Goal: Task Accomplishment & Management: Complete application form

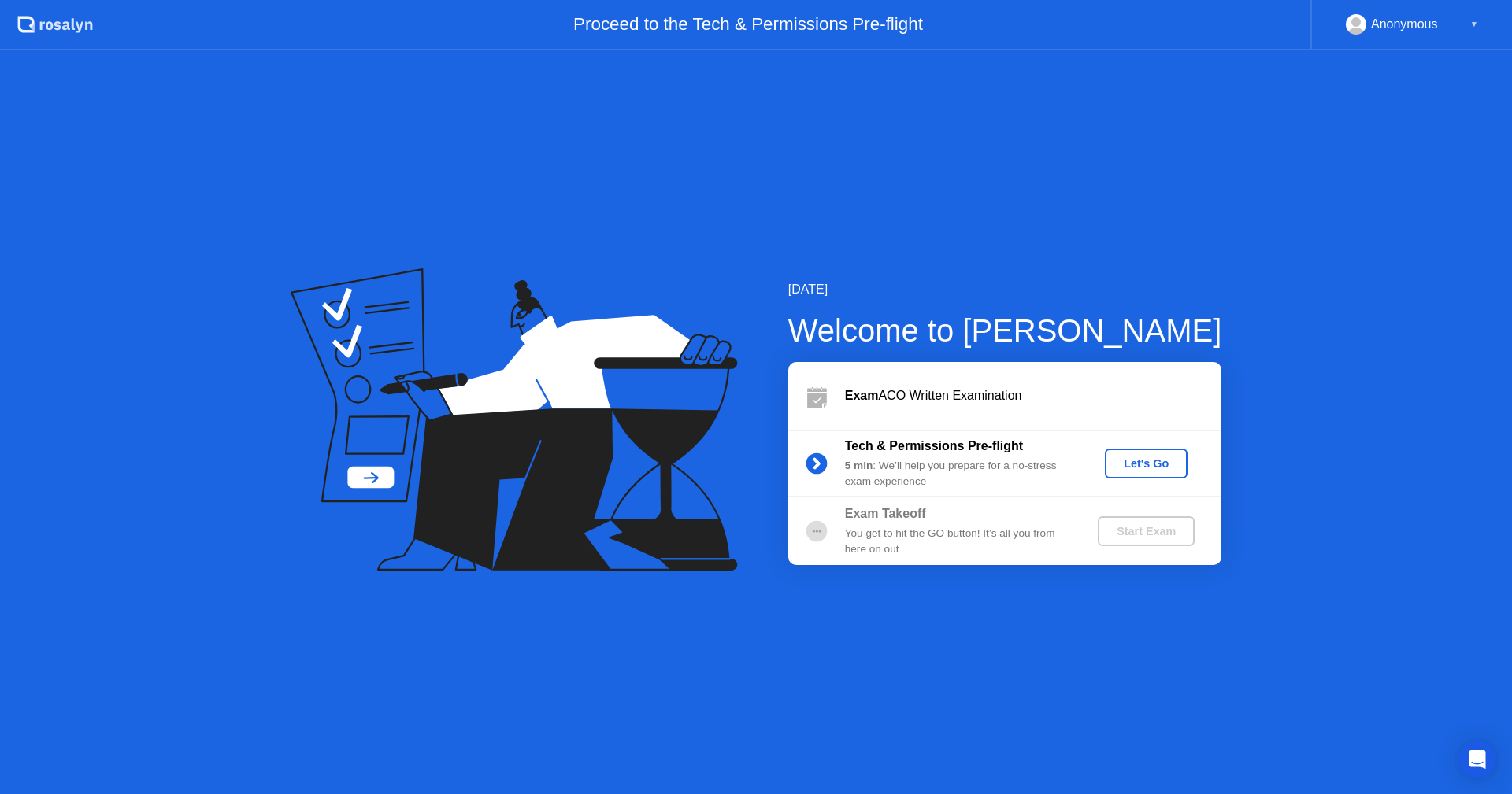
click at [986, 396] on div "Exam ACO Written Examination" at bounding box center [1033, 396] width 377 height 19
click at [1142, 464] on div "Let's Go" at bounding box center [1146, 463] width 70 height 13
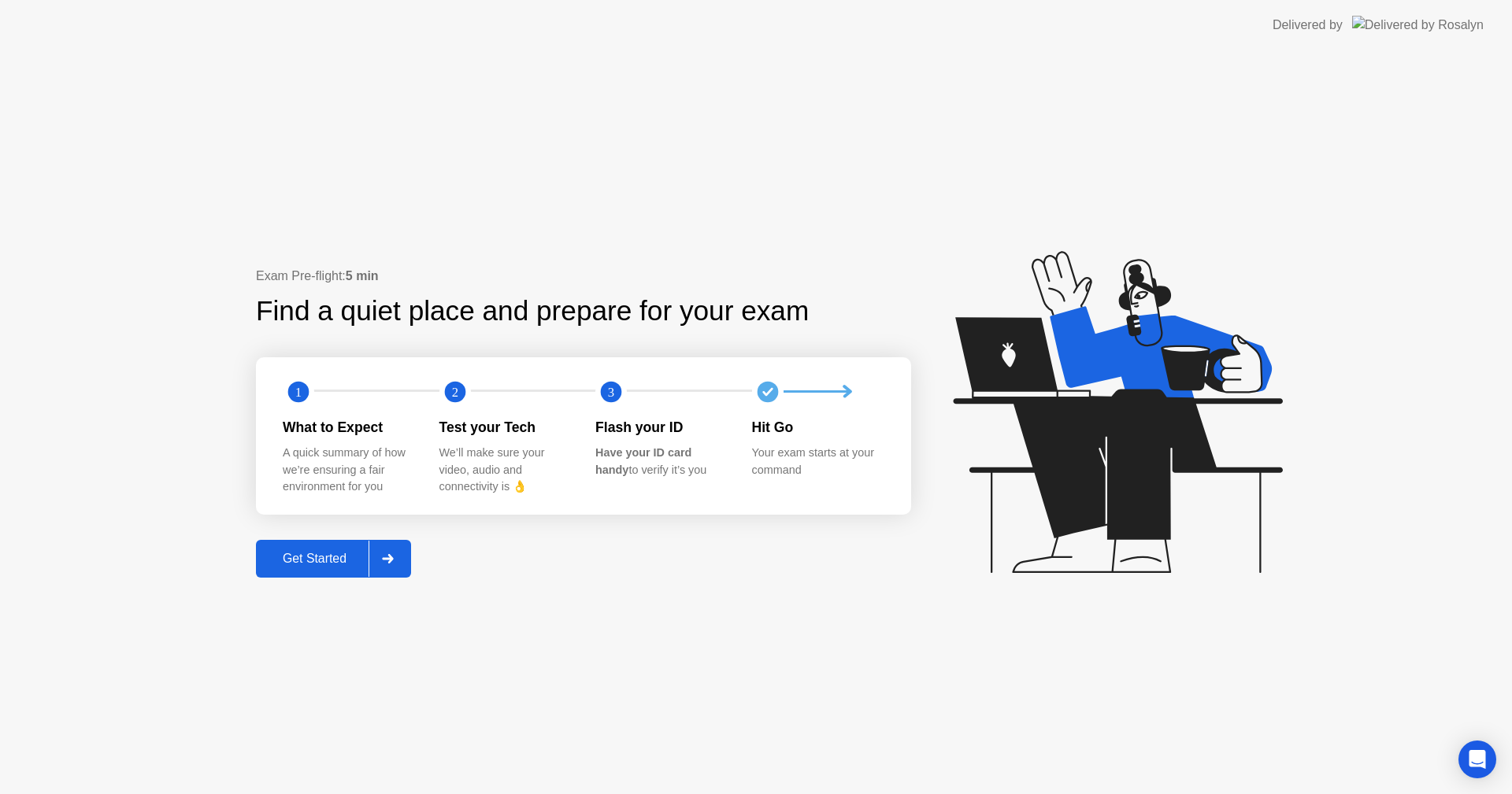
click at [289, 558] on div "Get Started" at bounding box center [314, 558] width 108 height 14
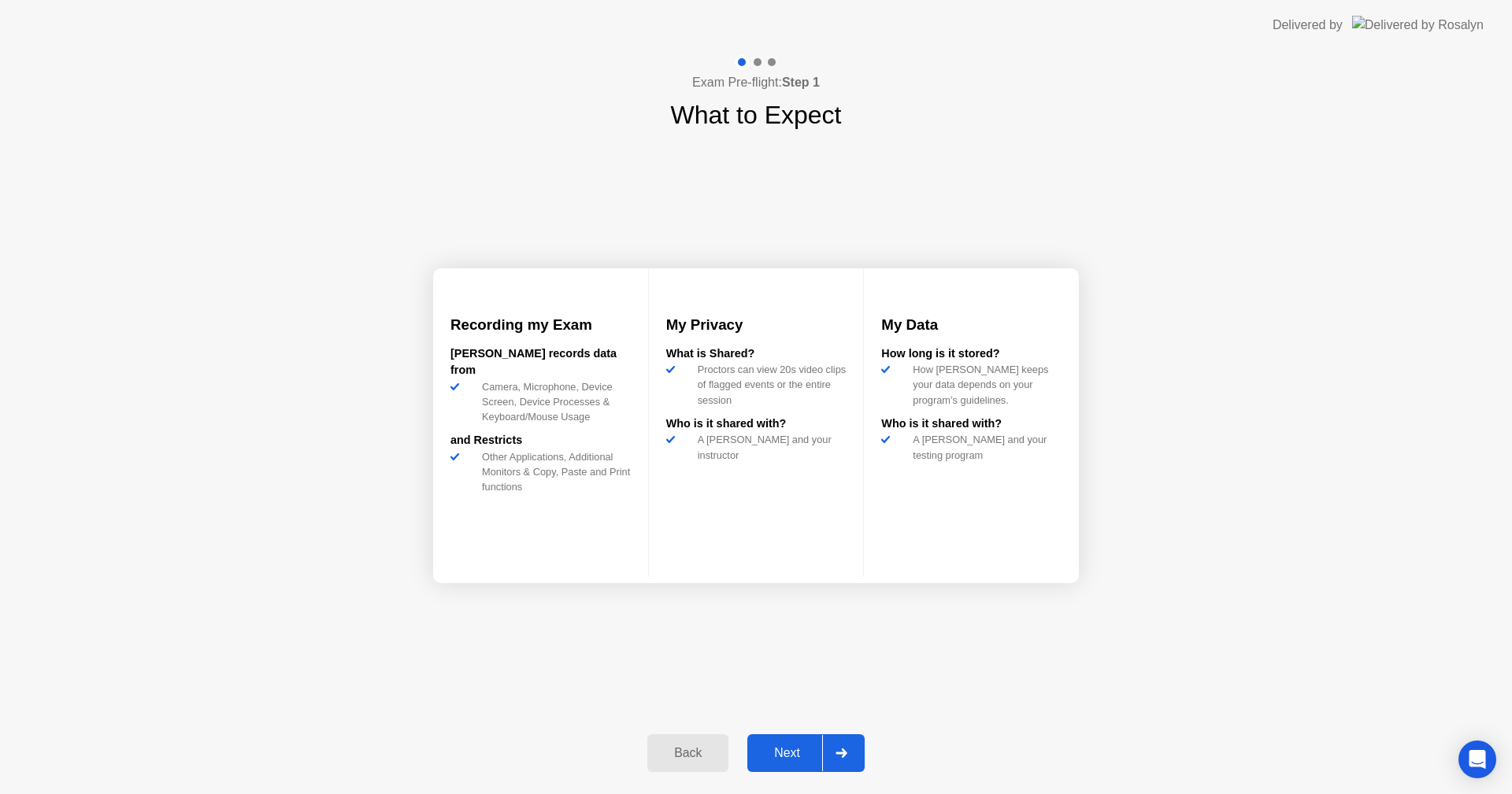
click at [797, 754] on div "Next" at bounding box center [786, 753] width 70 height 14
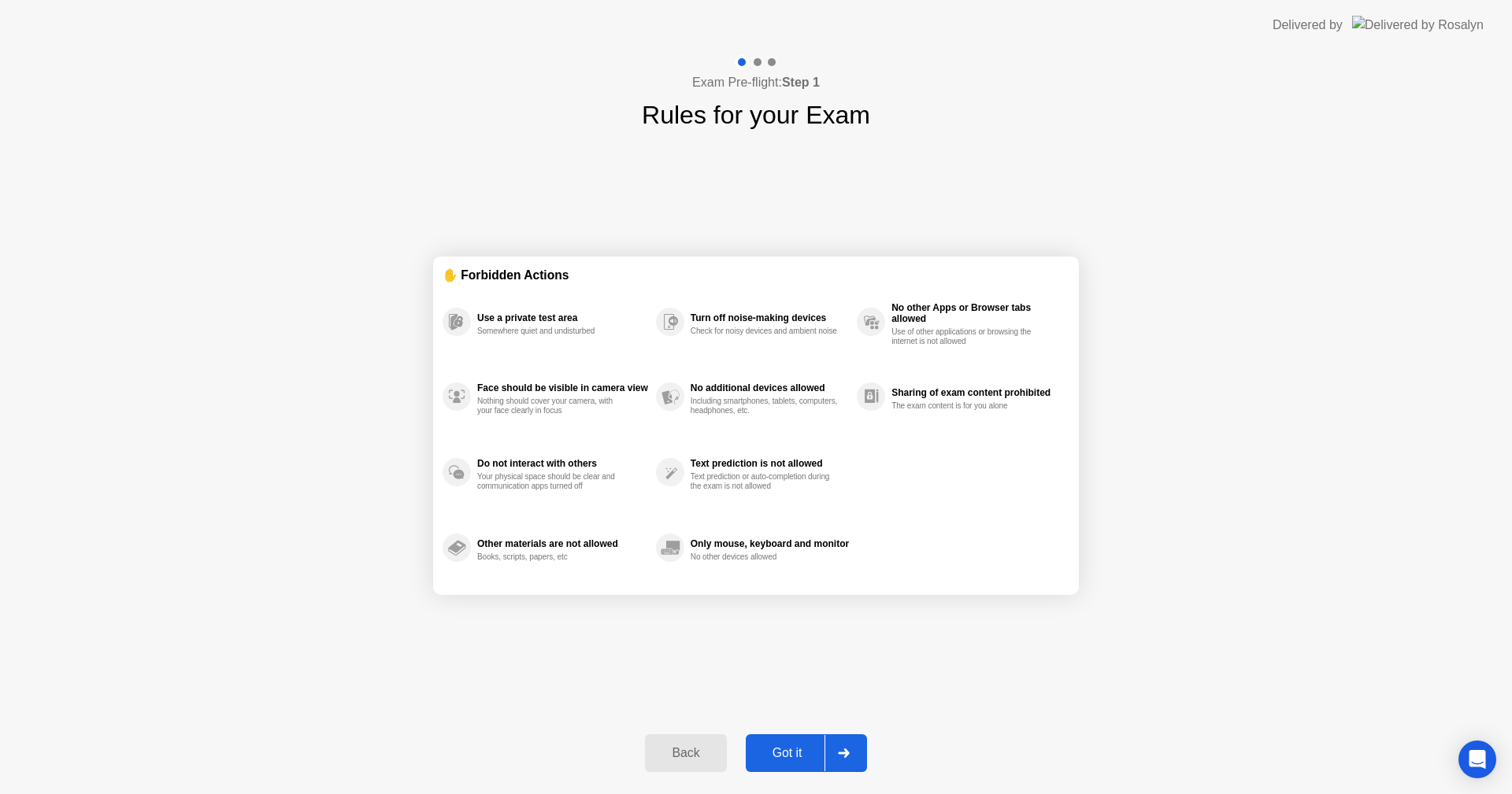
click at [798, 751] on div "Got it" at bounding box center [787, 753] width 74 height 14
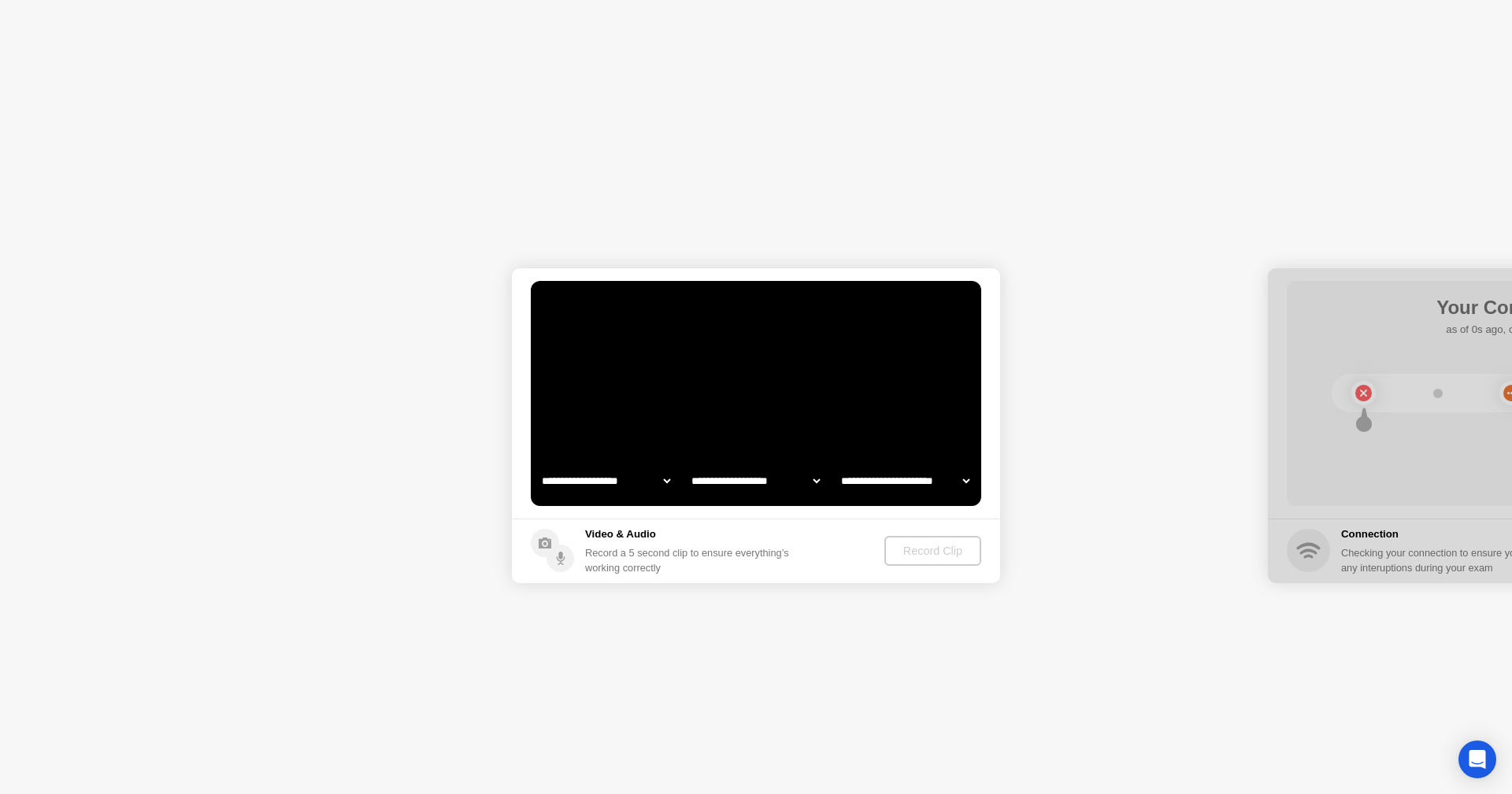
select select "**********"
select select "*******"
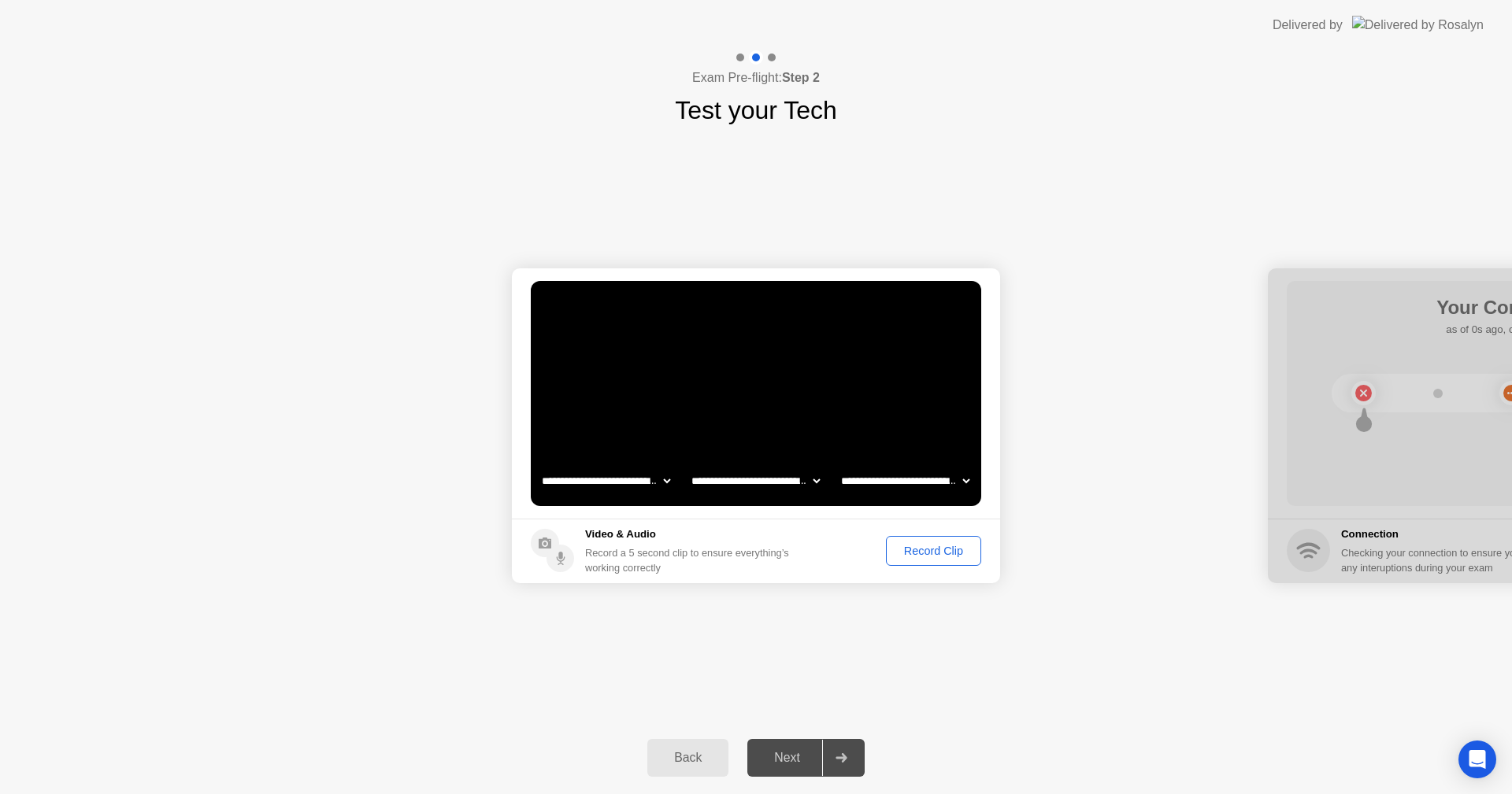
click at [928, 538] on button "Record Clip" at bounding box center [933, 551] width 95 height 30
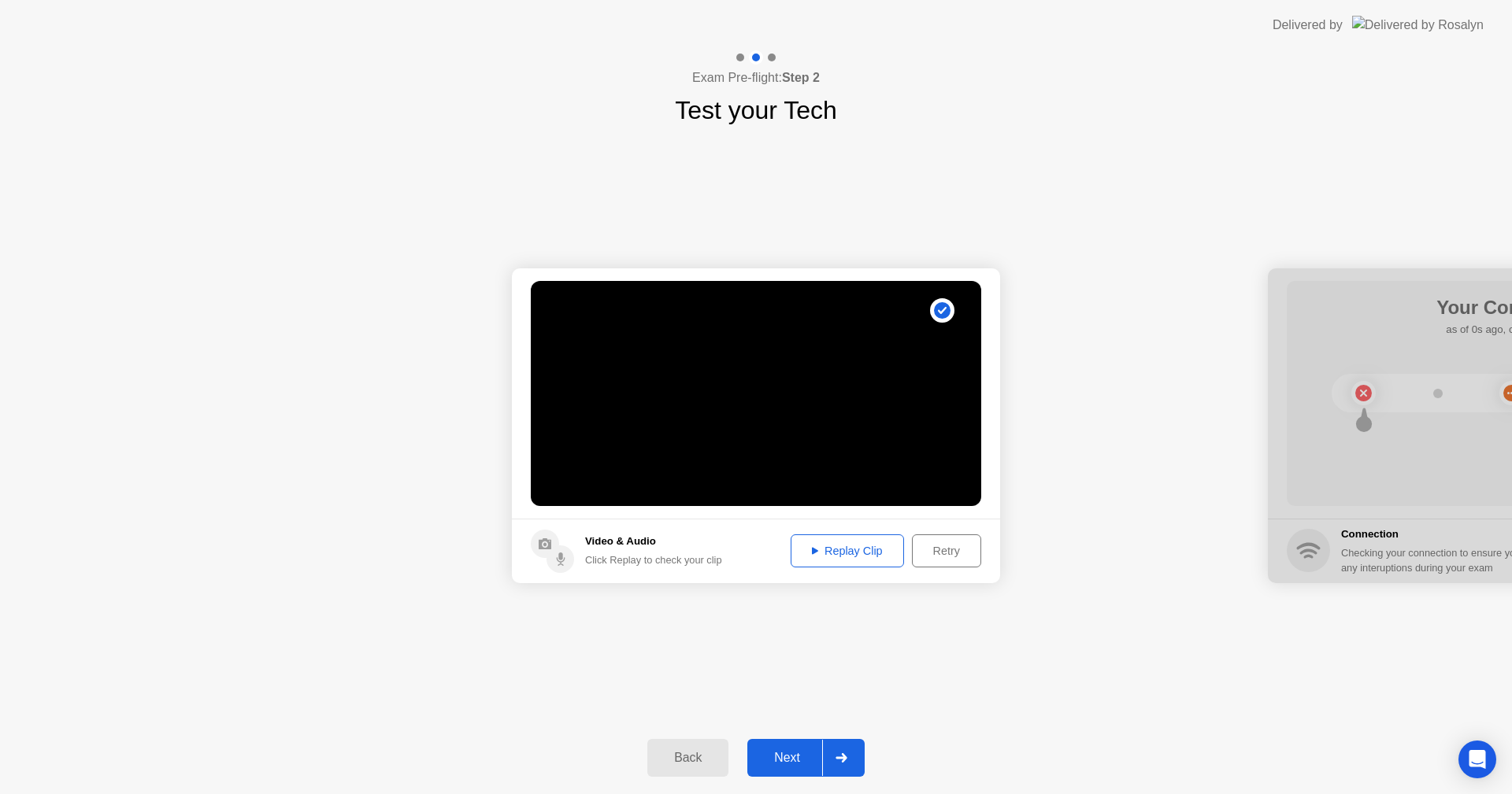
click at [795, 751] on div "Next" at bounding box center [786, 758] width 70 height 14
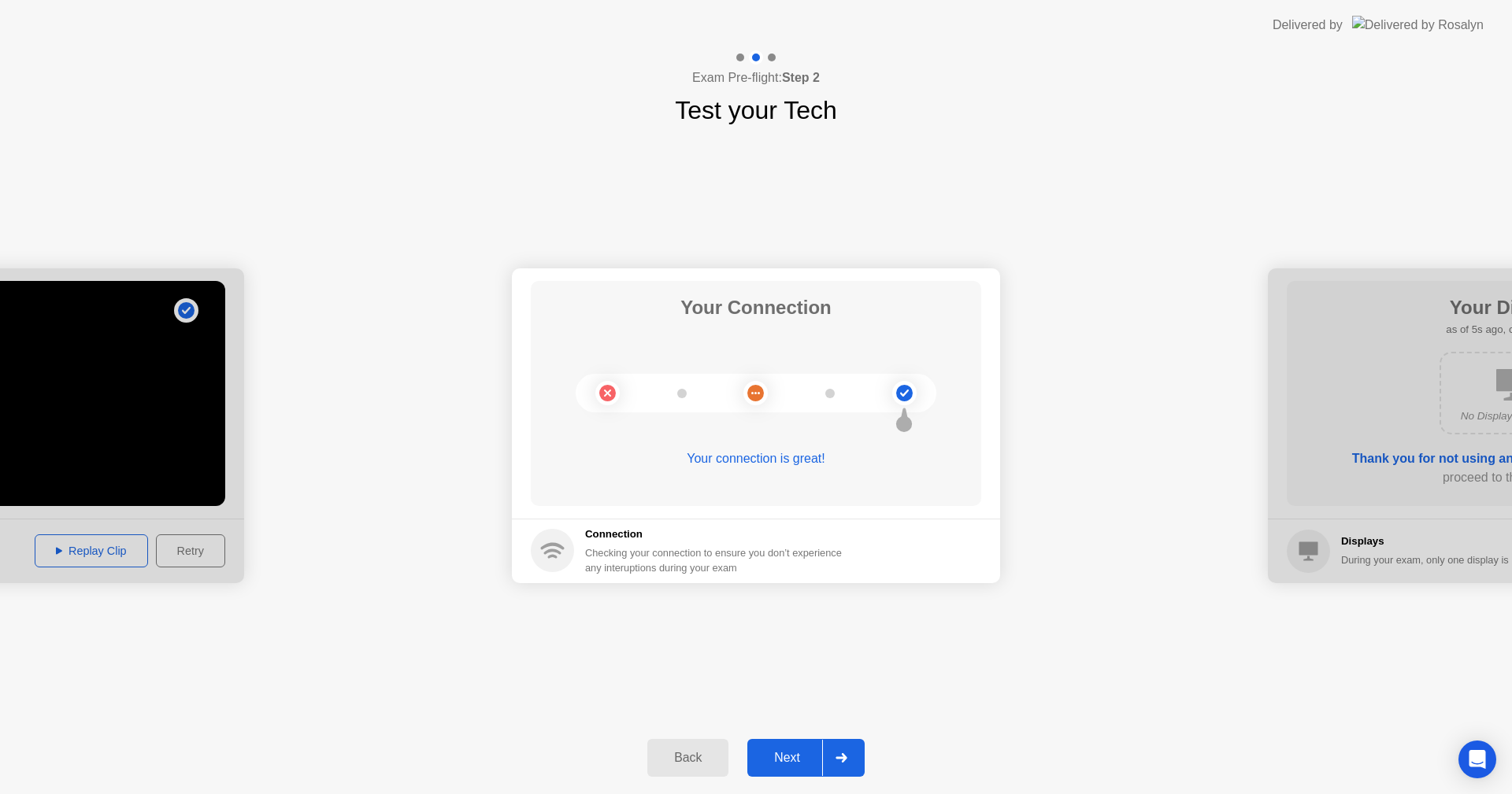
click at [795, 751] on div "Next" at bounding box center [786, 758] width 70 height 14
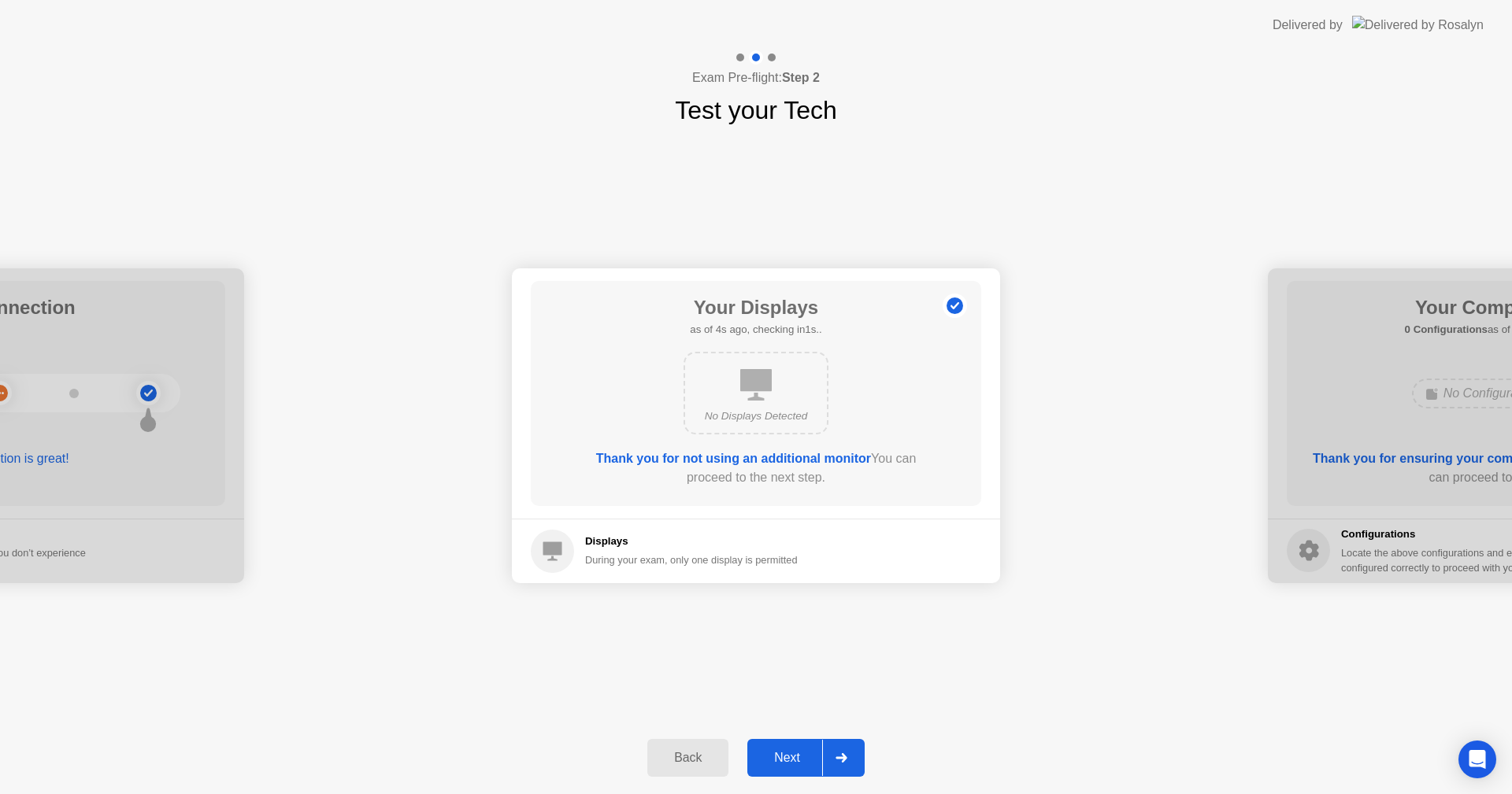
click at [795, 751] on div "Next" at bounding box center [786, 758] width 70 height 14
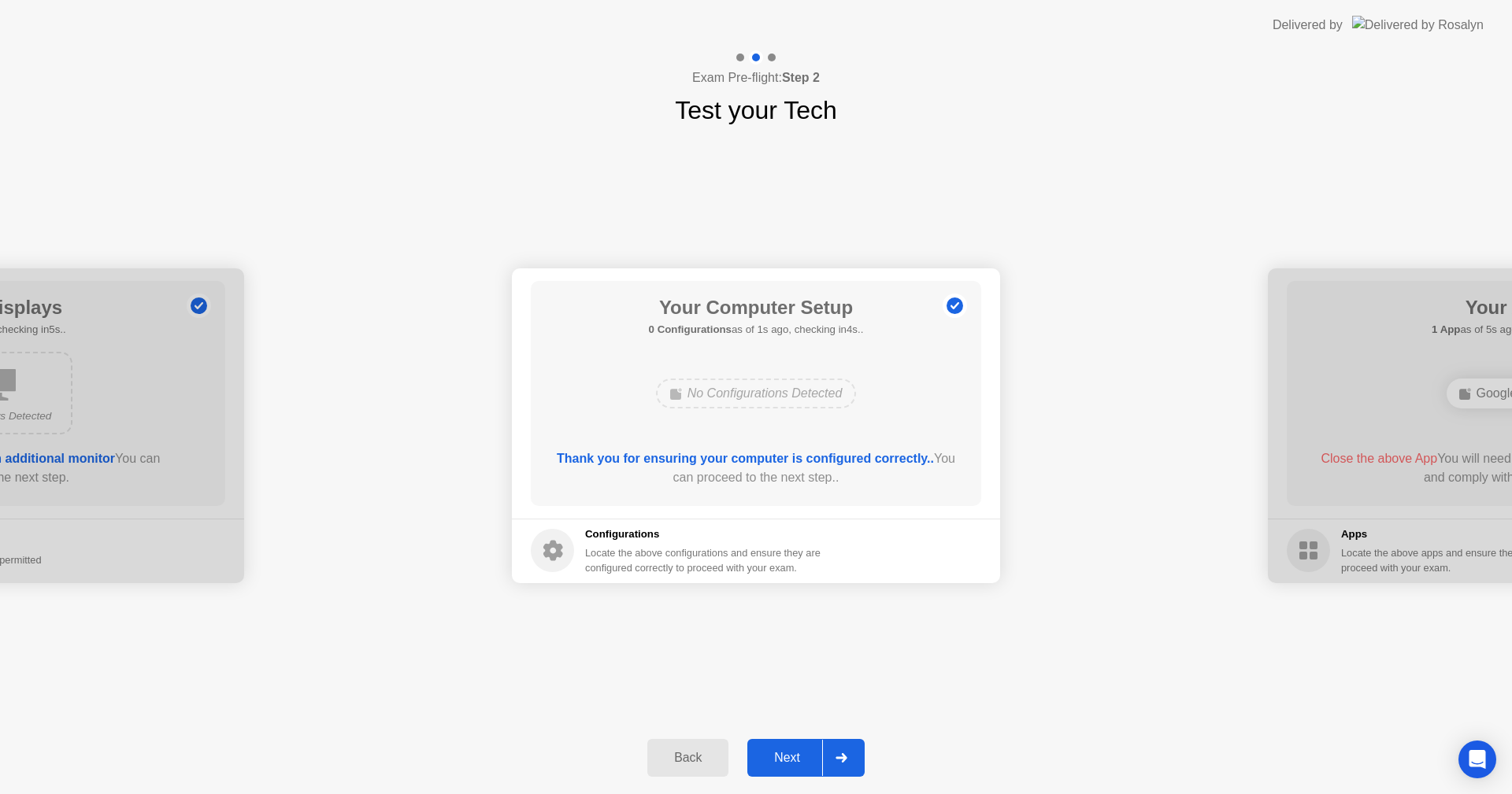
click at [795, 751] on div "Next" at bounding box center [786, 758] width 70 height 14
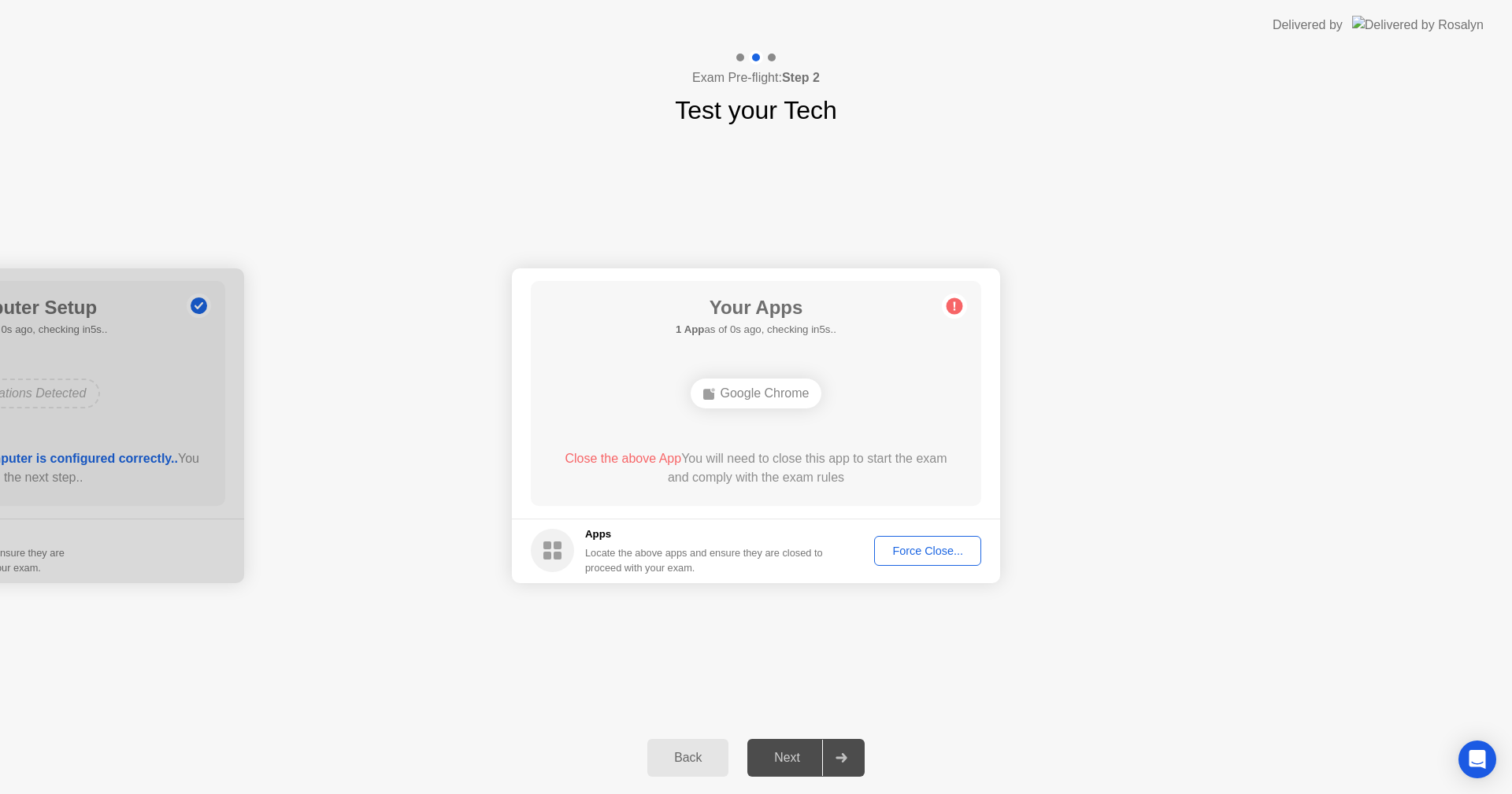
click at [795, 751] on div "Next" at bounding box center [786, 758] width 70 height 14
click at [903, 547] on div "Force Close..." at bounding box center [927, 551] width 96 height 13
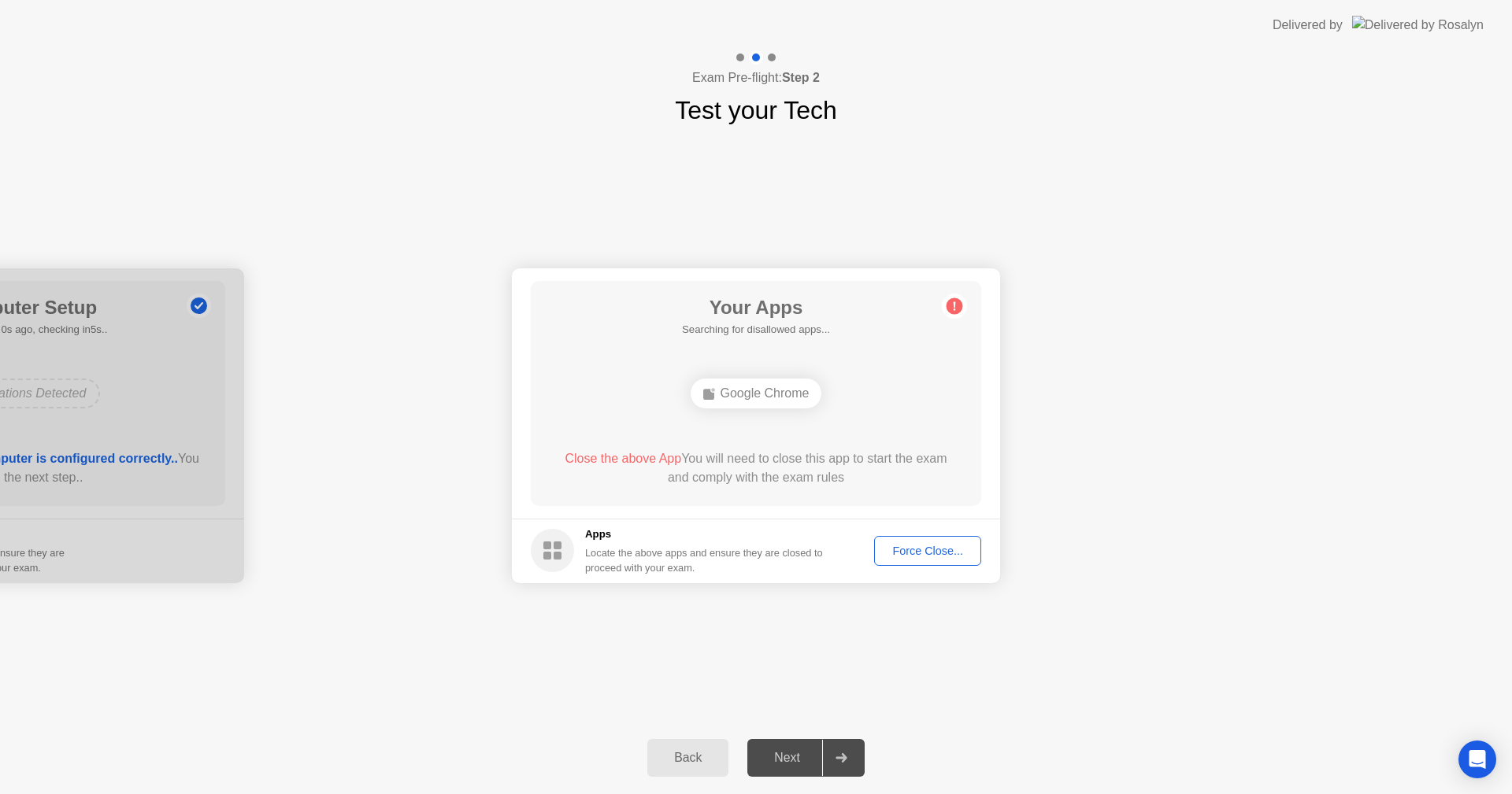
click at [766, 396] on div "Google Chrome" at bounding box center [756, 394] width 131 height 30
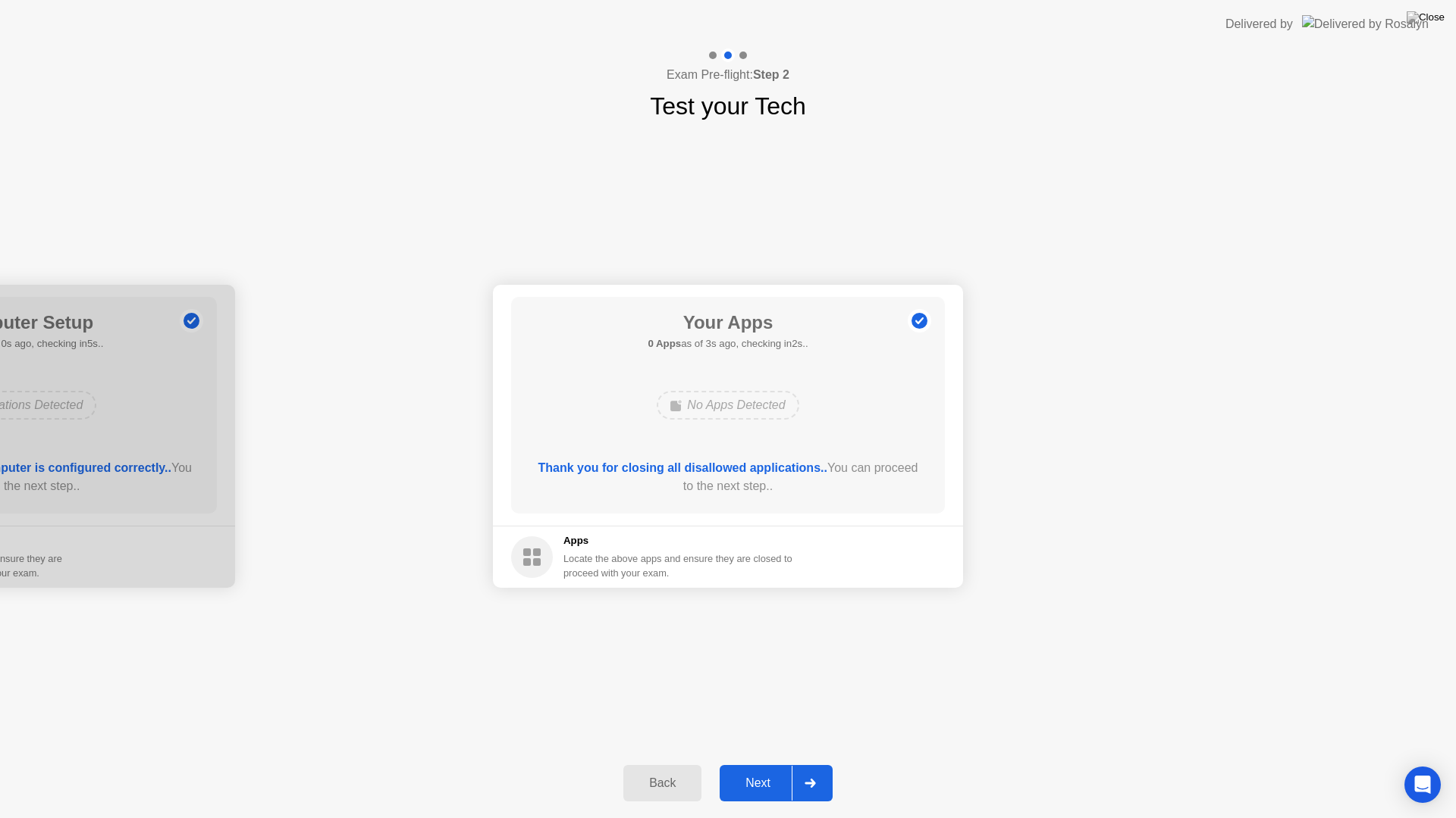
click at [764, 763] on div "Next" at bounding box center [757, 784] width 67 height 13
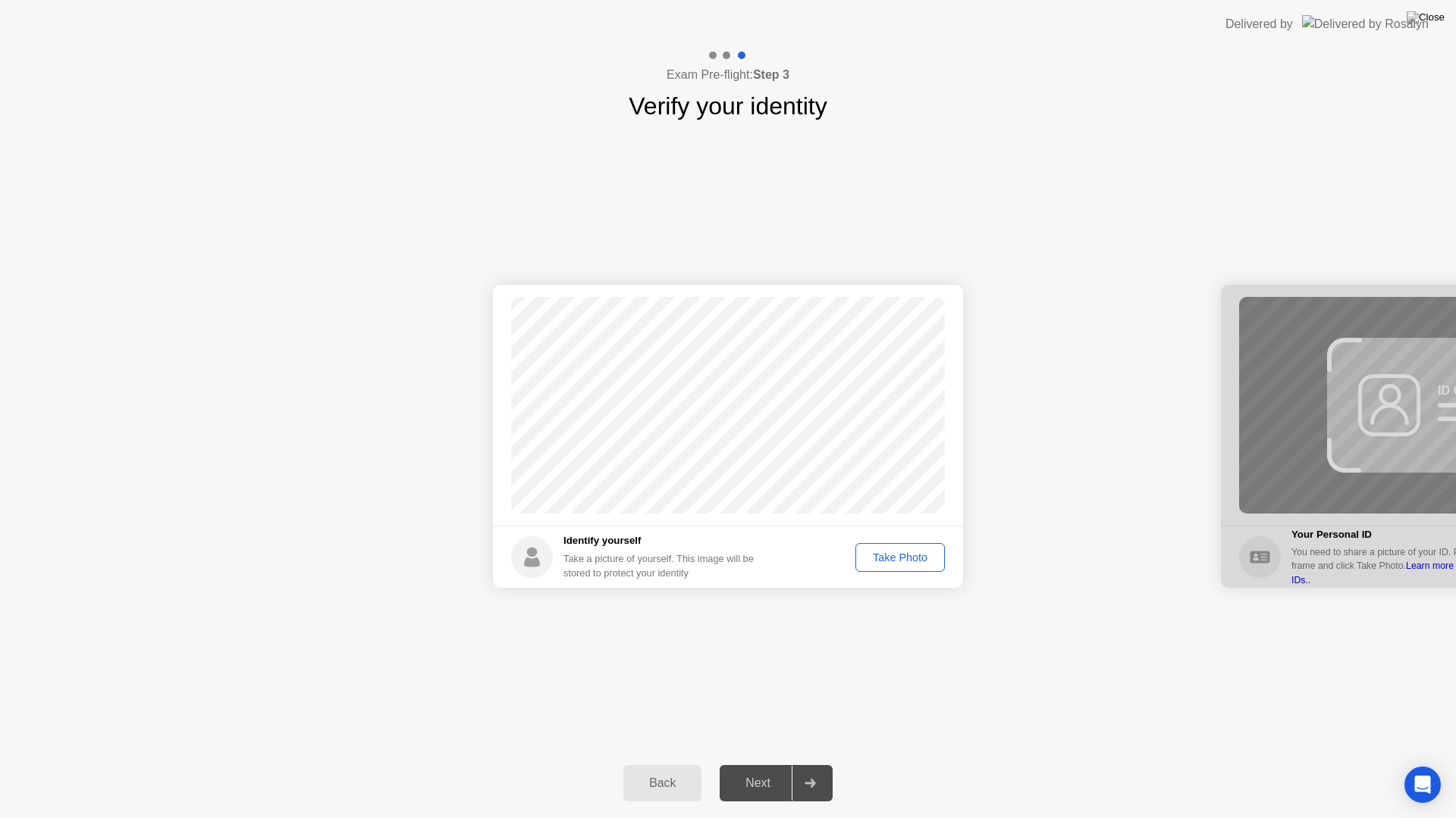
click at [902, 556] on div "Take Photo" at bounding box center [900, 558] width 78 height 12
click at [760, 763] on div "Next" at bounding box center [757, 784] width 67 height 13
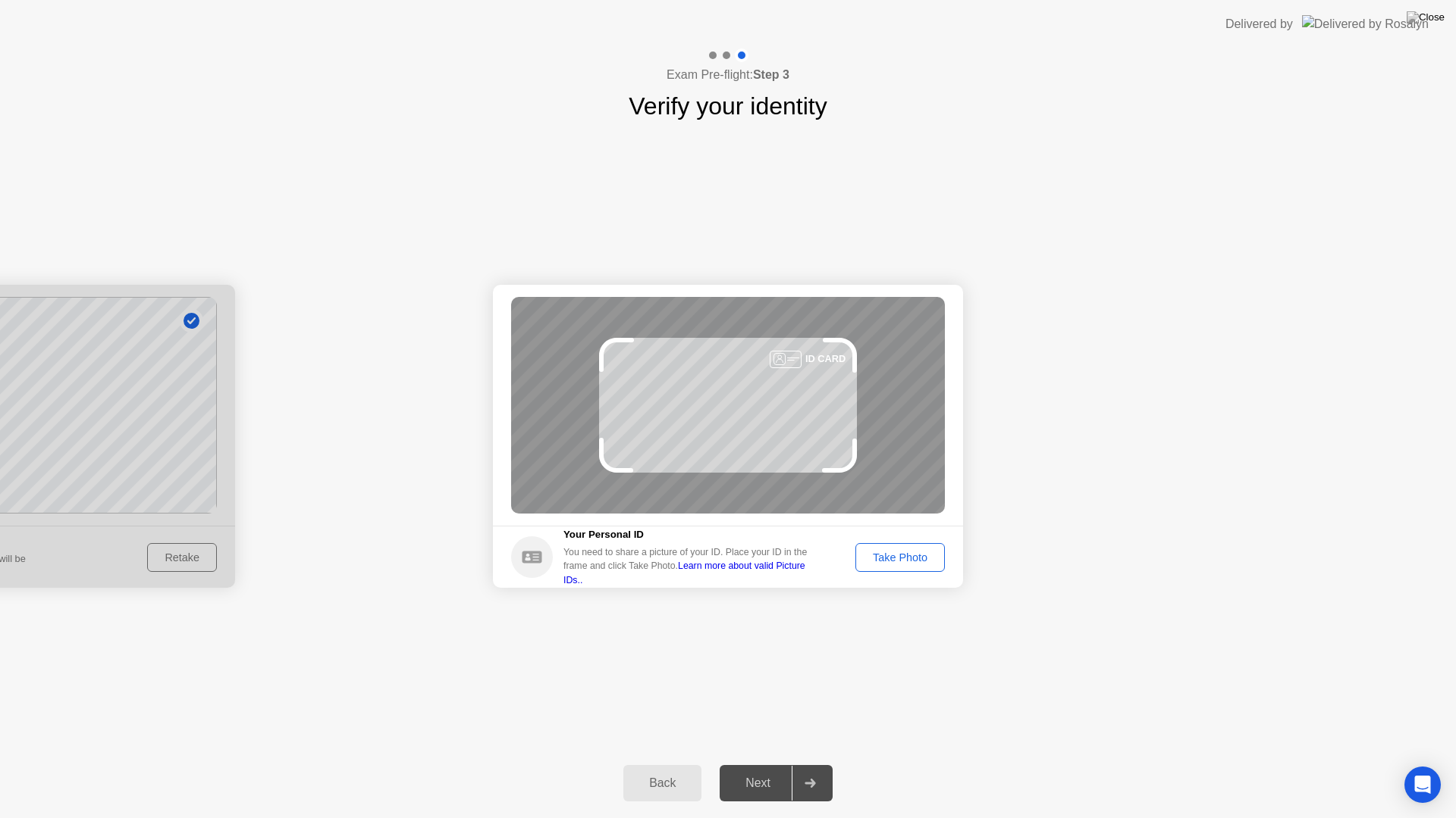
click at [866, 558] on div "Take Photo" at bounding box center [900, 558] width 78 height 12
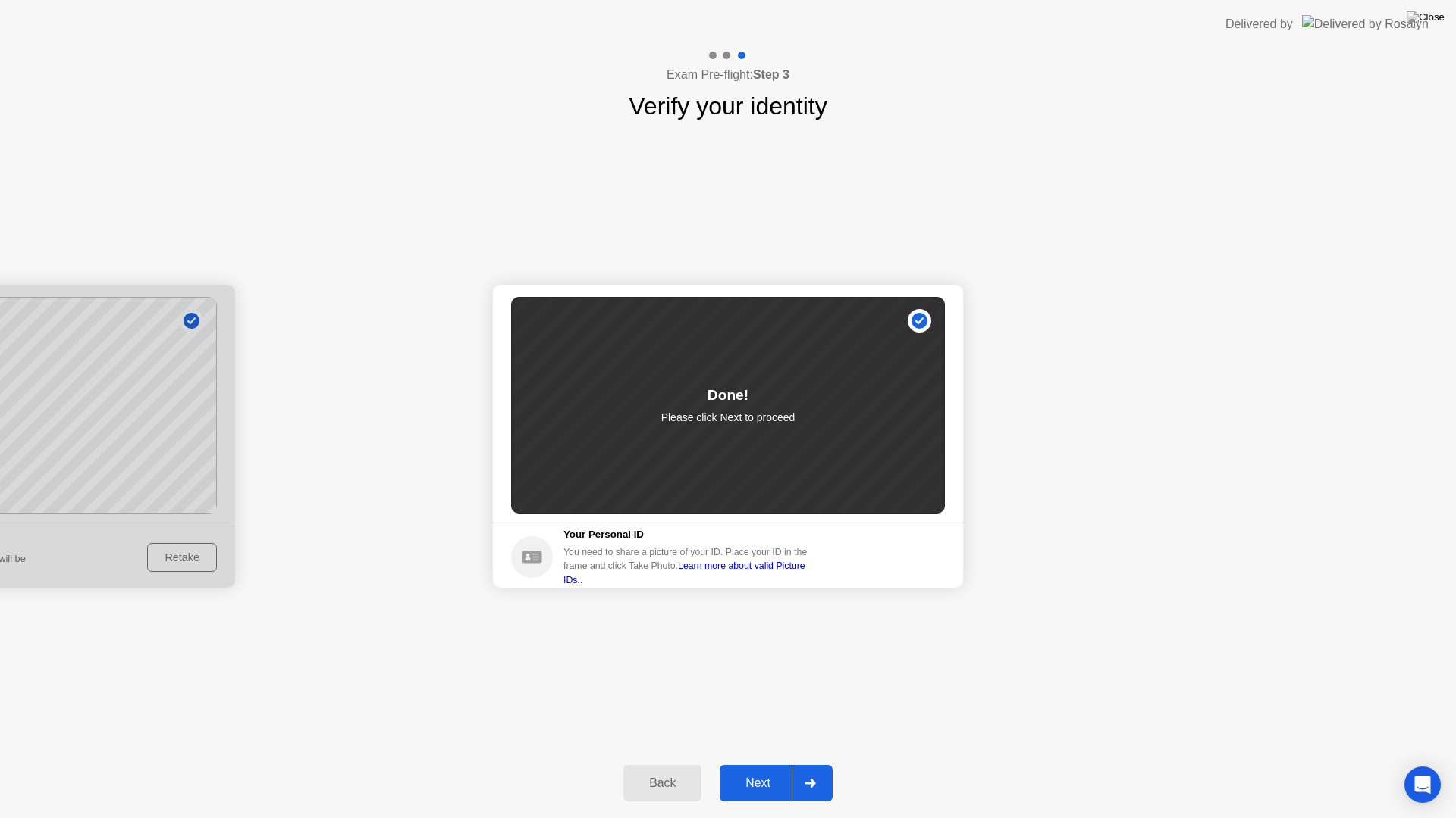
click at [753, 763] on div "Next" at bounding box center [757, 784] width 67 height 13
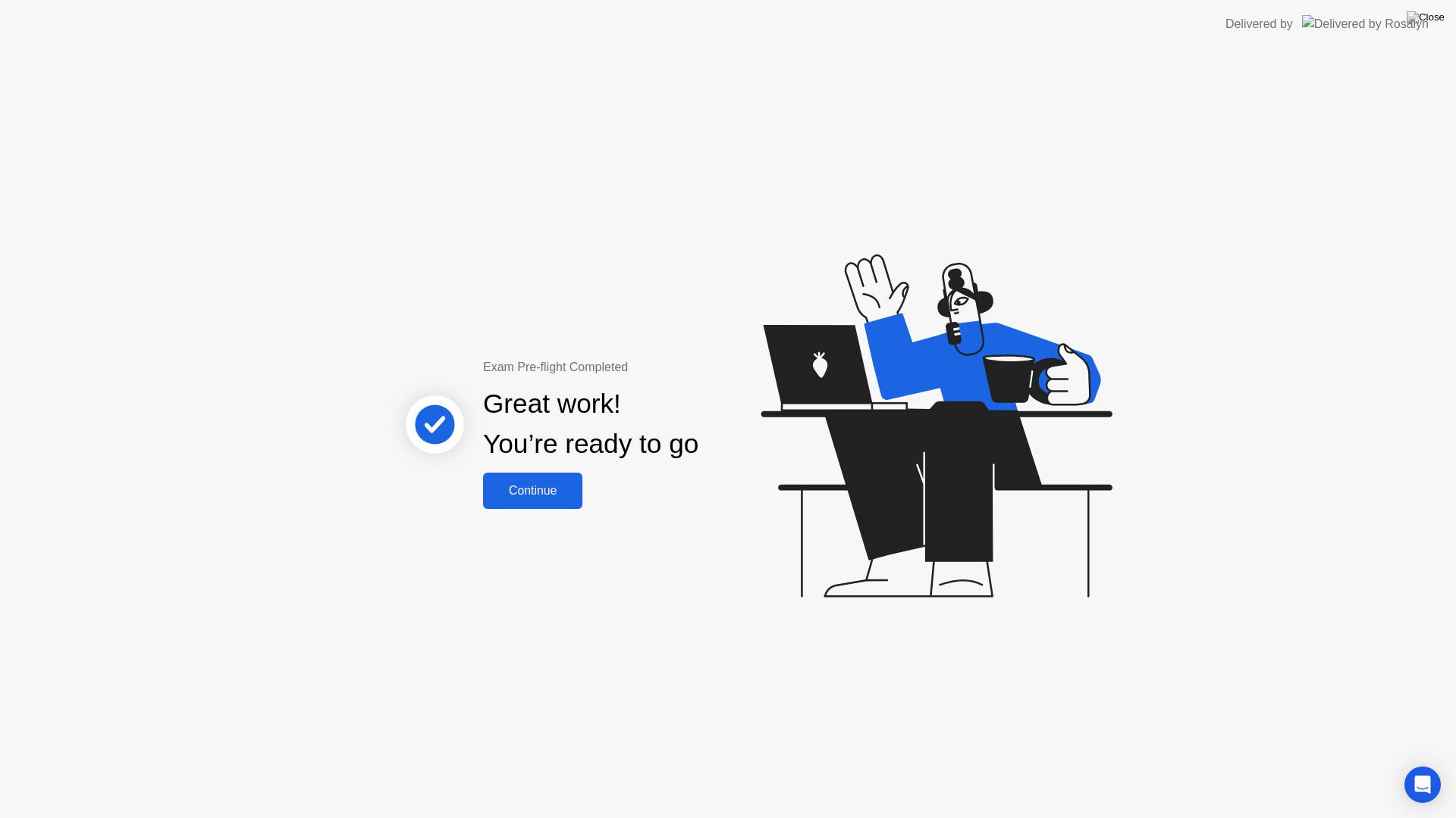
click at [525, 488] on div "Continue" at bounding box center [532, 491] width 90 height 13
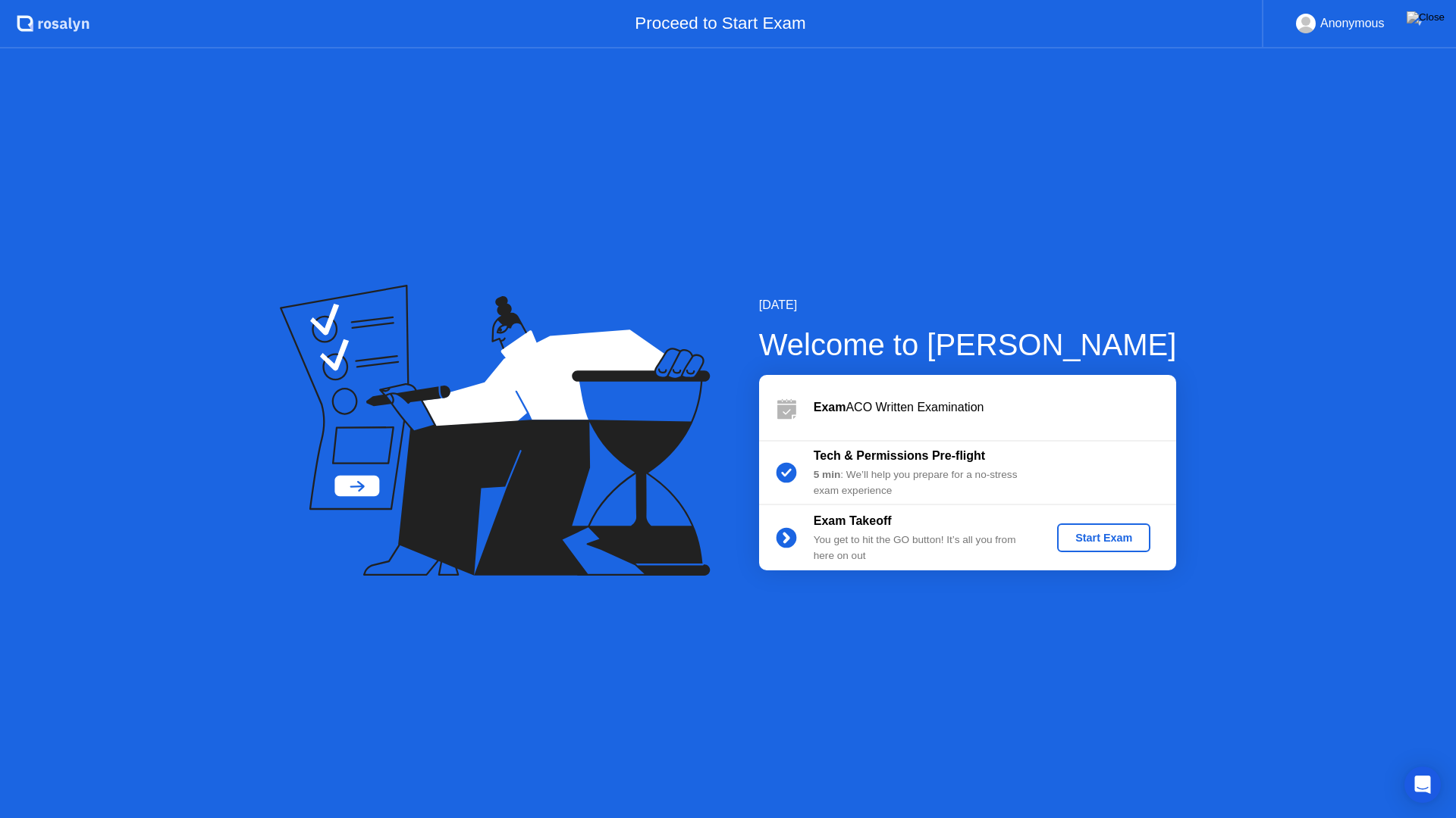
click at [1103, 533] on div "Start Exam" at bounding box center [1104, 538] width 81 height 12
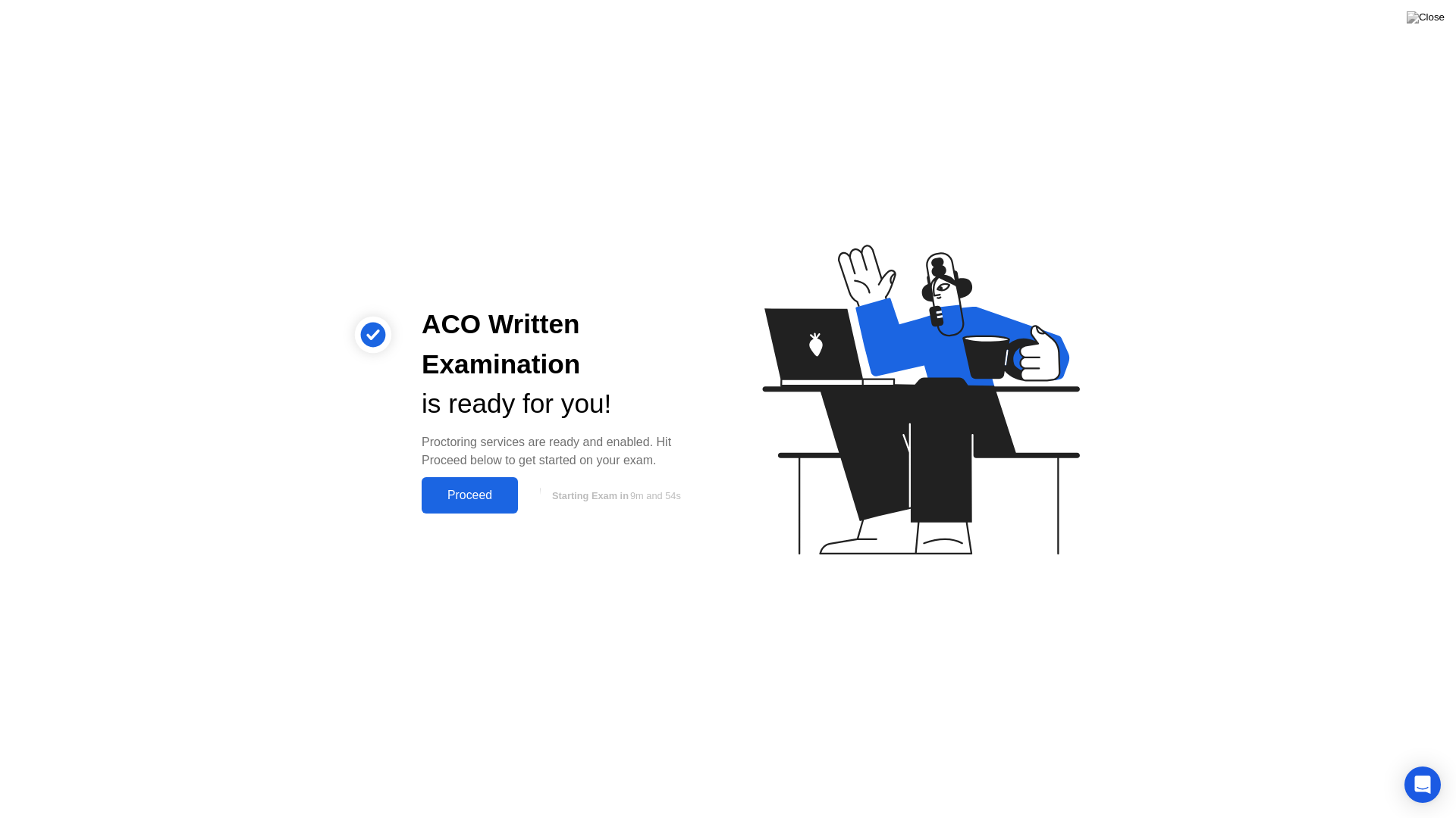
click at [504, 494] on div "Proceed" at bounding box center [469, 496] width 87 height 13
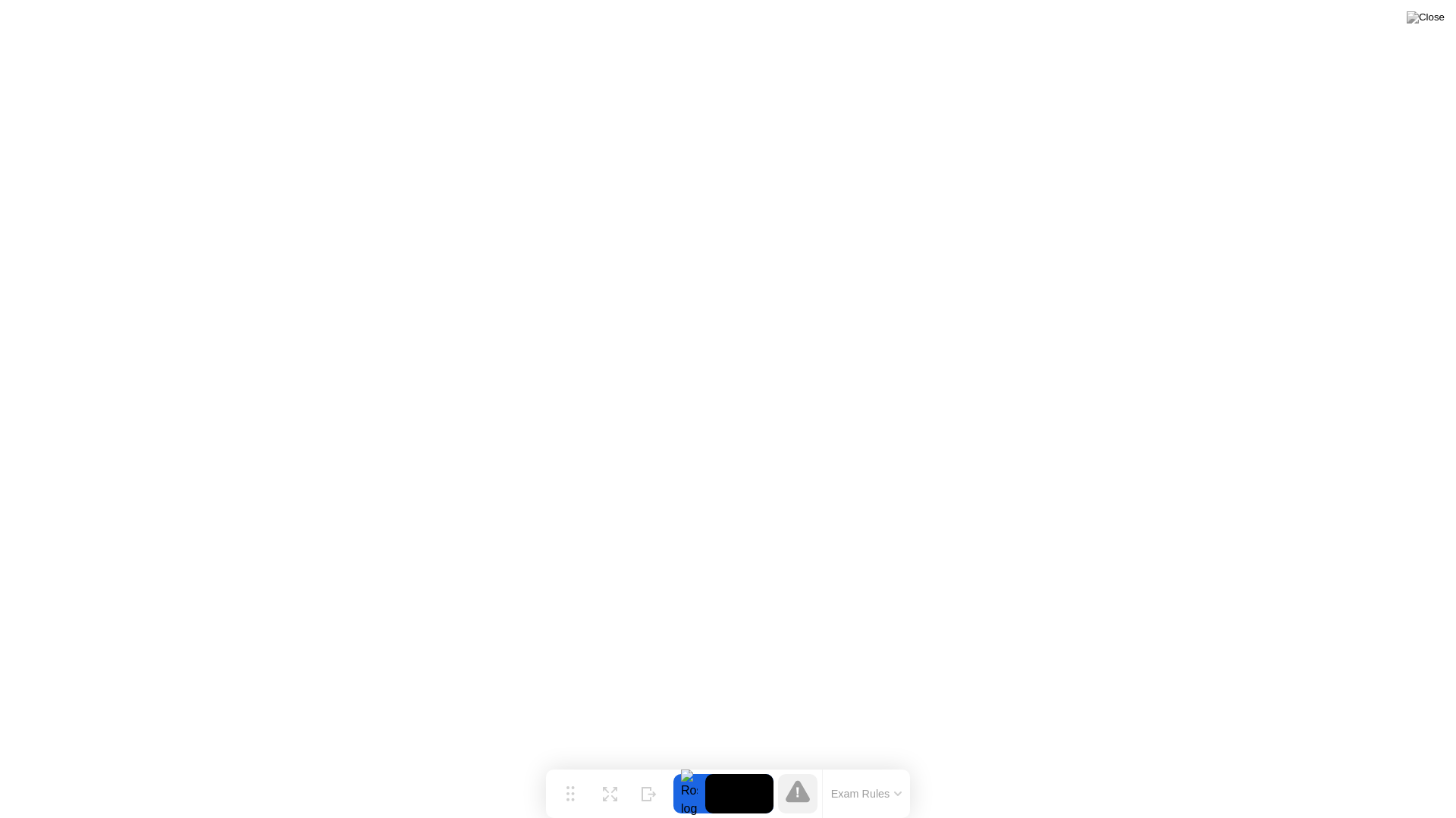
click at [900, 763] on icon at bounding box center [898, 794] width 8 height 5
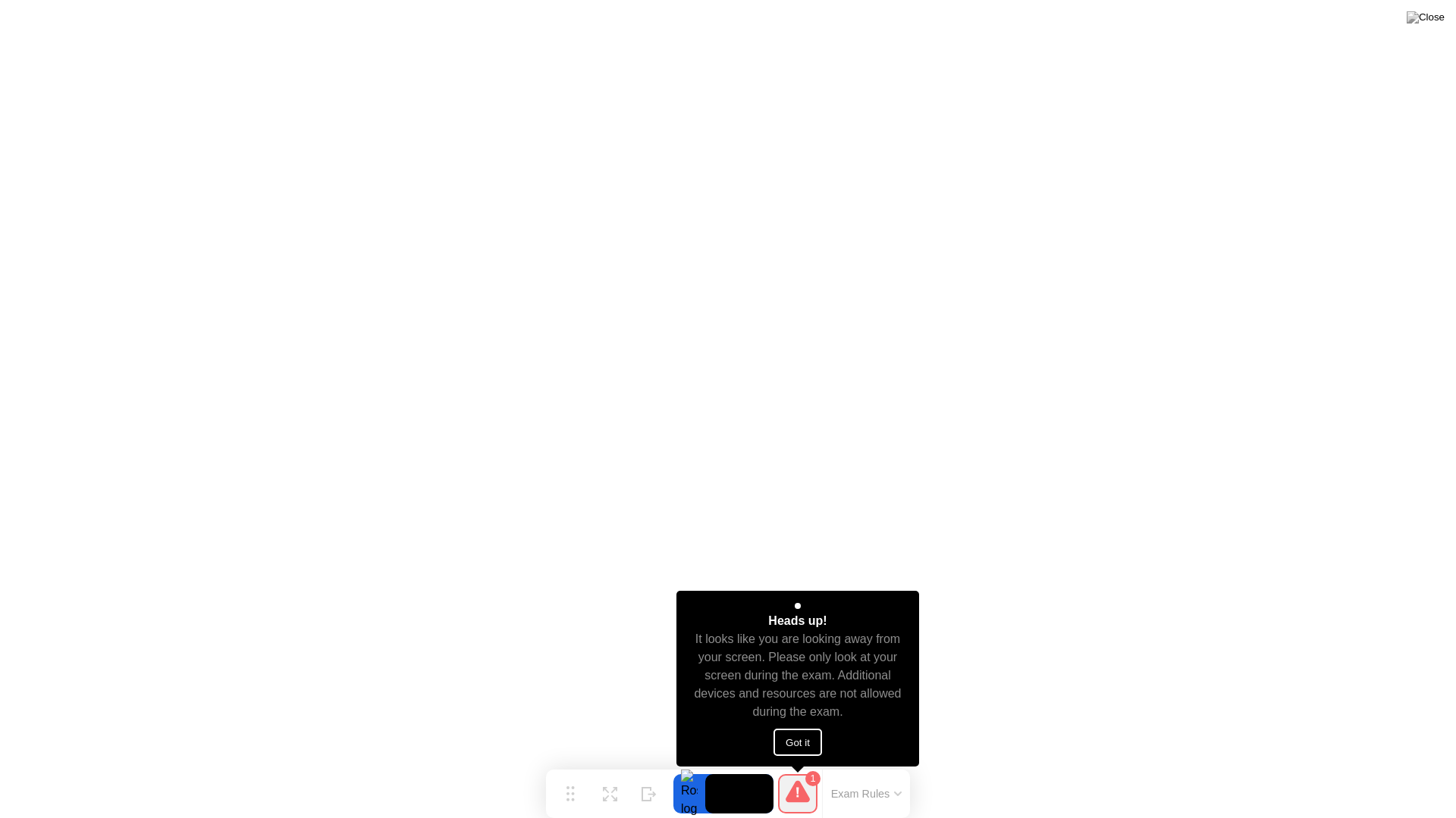
click at [803, 747] on button "Got it" at bounding box center [797, 742] width 49 height 28
